Goal: Find specific page/section: Find specific page/section

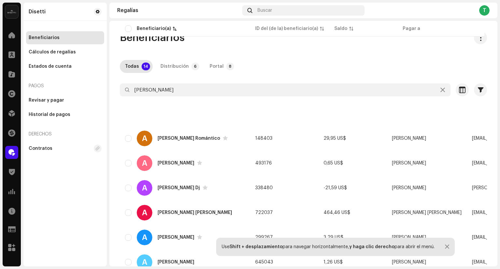
scroll to position [130, 0]
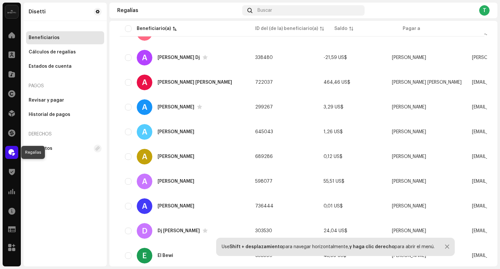
click at [11, 152] on span at bounding box center [11, 152] width 7 height 5
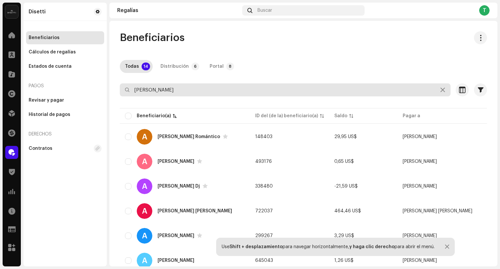
click at [176, 89] on input "[PERSON_NAME]" at bounding box center [285, 89] width 330 height 13
drag, startPoint x: 165, startPoint y: 89, endPoint x: 100, endPoint y: 87, distance: 64.4
click at [100, 87] on div "[PERSON_NAME] Inicio Clientes Catálogo Derechos Distribución Financiar Regalías…" at bounding box center [250, 134] width 500 height 269
paste input "[PERSON_NAME] Granada"
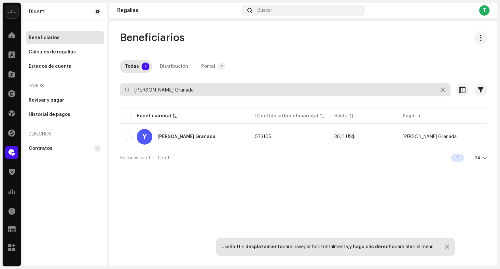
click at [186, 89] on input "[PERSON_NAME] Granada" at bounding box center [285, 89] width 330 height 13
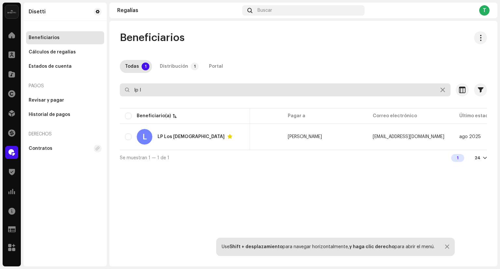
scroll to position [0, 115]
type input "lp l"
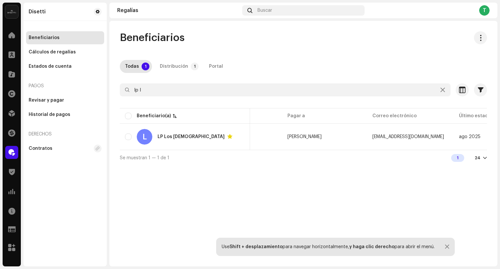
click at [454, 50] on div "Beneficiarios Todas 1 Distribución 1 Portal lp l Seleccionado 0 Seleccionar tod…" at bounding box center [303, 98] width 388 height 134
